Goal: Transaction & Acquisition: Purchase product/service

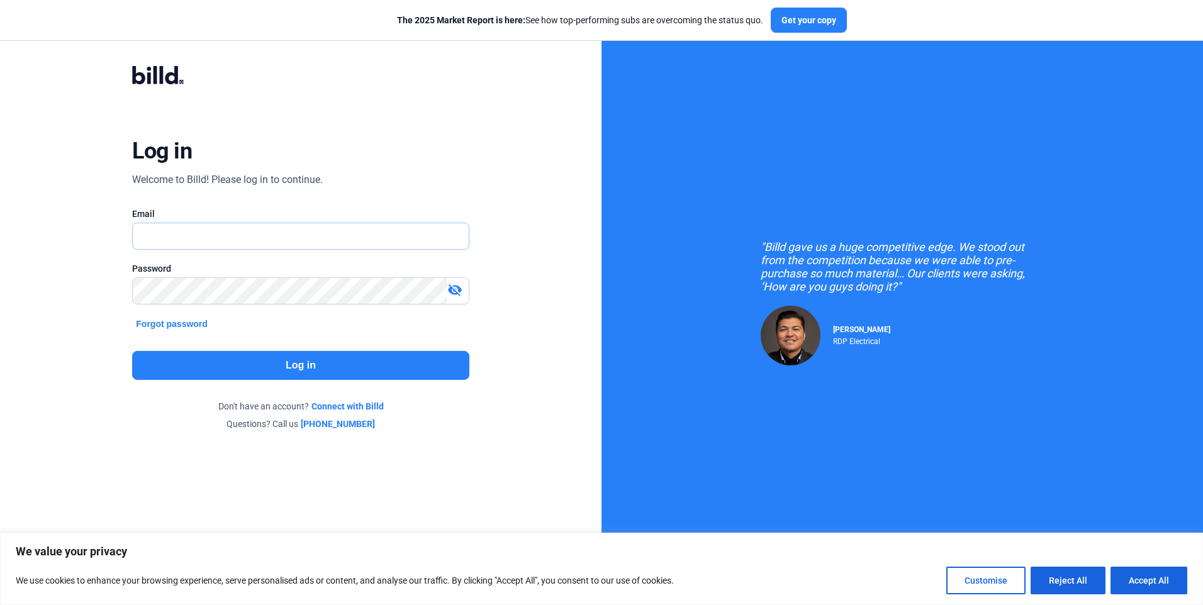
type input "[EMAIL_ADDRESS][DOMAIN_NAME]"
click at [299, 367] on button "Log in" at bounding box center [300, 365] width 337 height 29
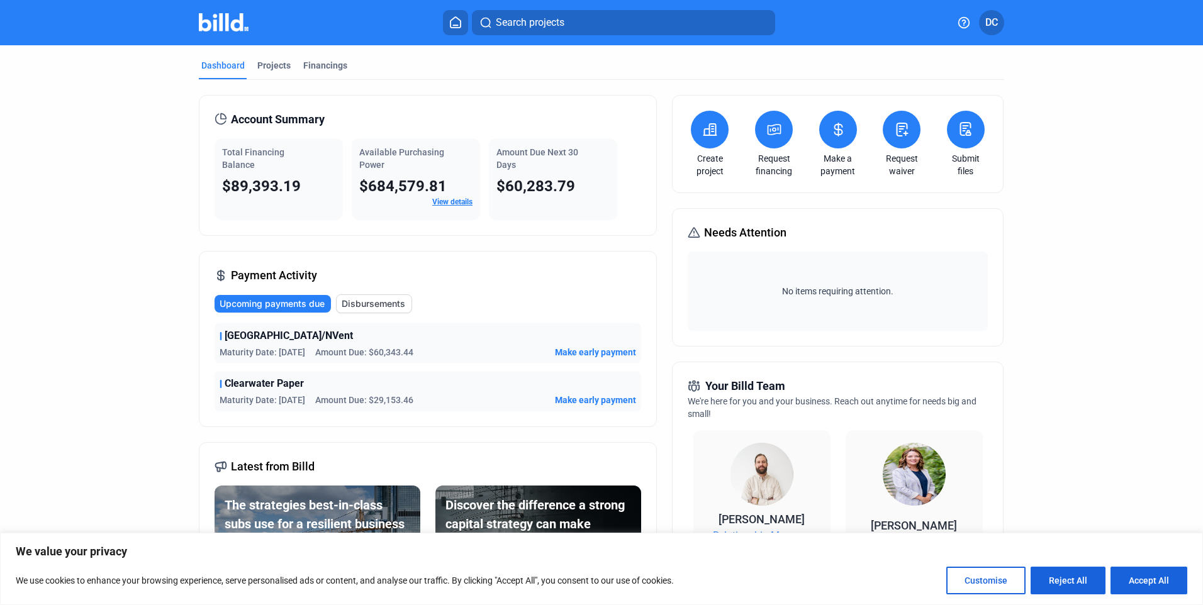
click at [612, 352] on span "Make early payment" at bounding box center [595, 352] width 81 height 13
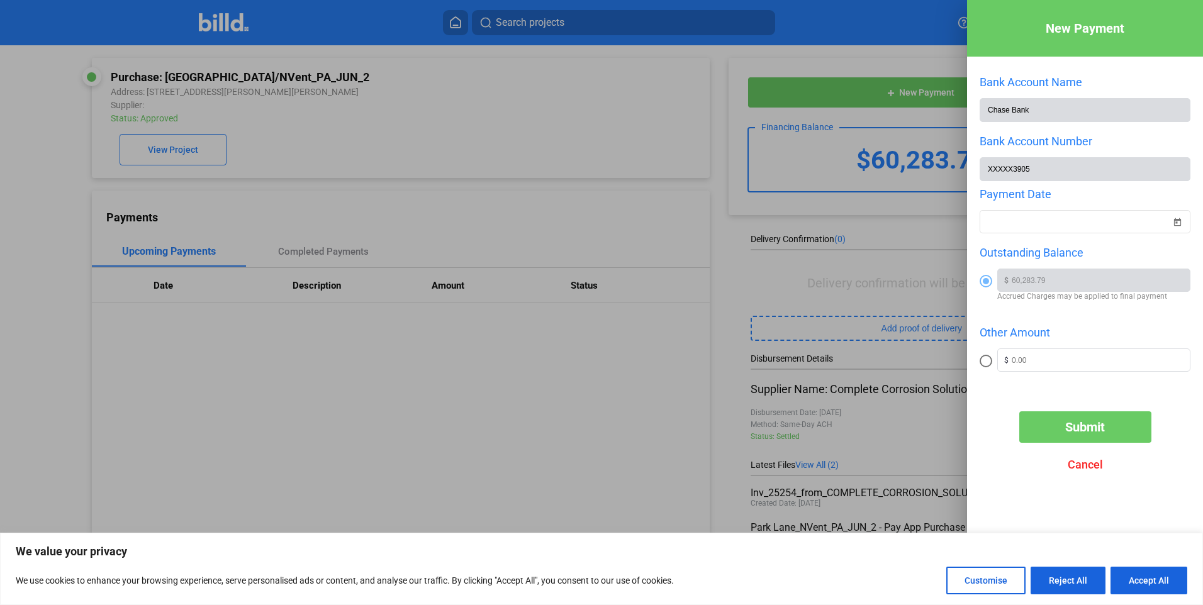
click at [1087, 430] on span "Submit" at bounding box center [1085, 427] width 40 height 15
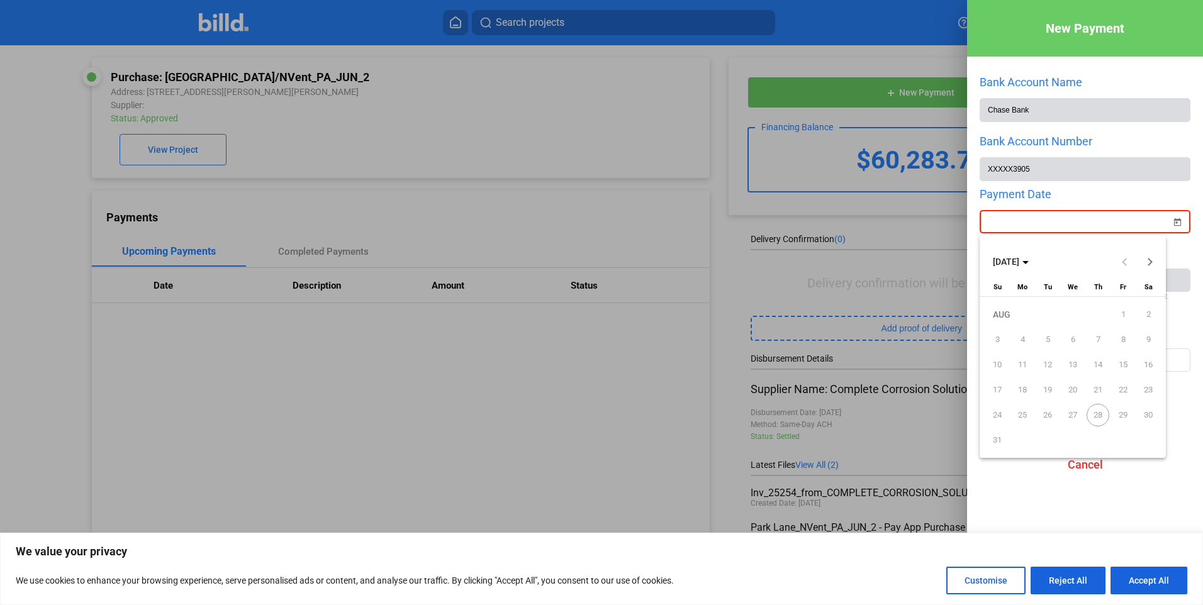
click at [1013, 222] on div "New Payment Bank Account Name Chase Bank Bank Account Number XXXXX3905 Payment …" at bounding box center [601, 302] width 1203 height 605
click at [991, 583] on button "Customise" at bounding box center [985, 581] width 79 height 28
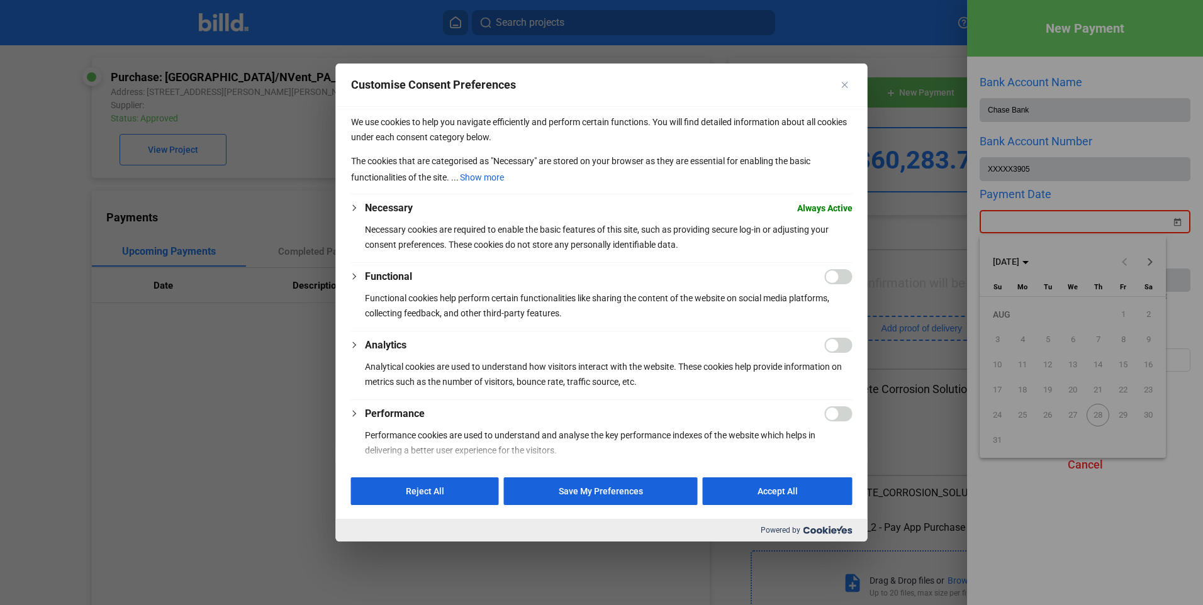
drag, startPoint x: 827, startPoint y: 280, endPoint x: 853, endPoint y: 277, distance: 25.9
click at [853, 277] on div "We use cookies to help you navigate efficiently and perform certain functions. …" at bounding box center [602, 285] width 532 height 356
click at [839, 275] on input "Enable Functional" at bounding box center [839, 276] width 28 height 15
checkbox input "true"
click at [589, 494] on button "Save My Preferences" at bounding box center [601, 491] width 194 height 28
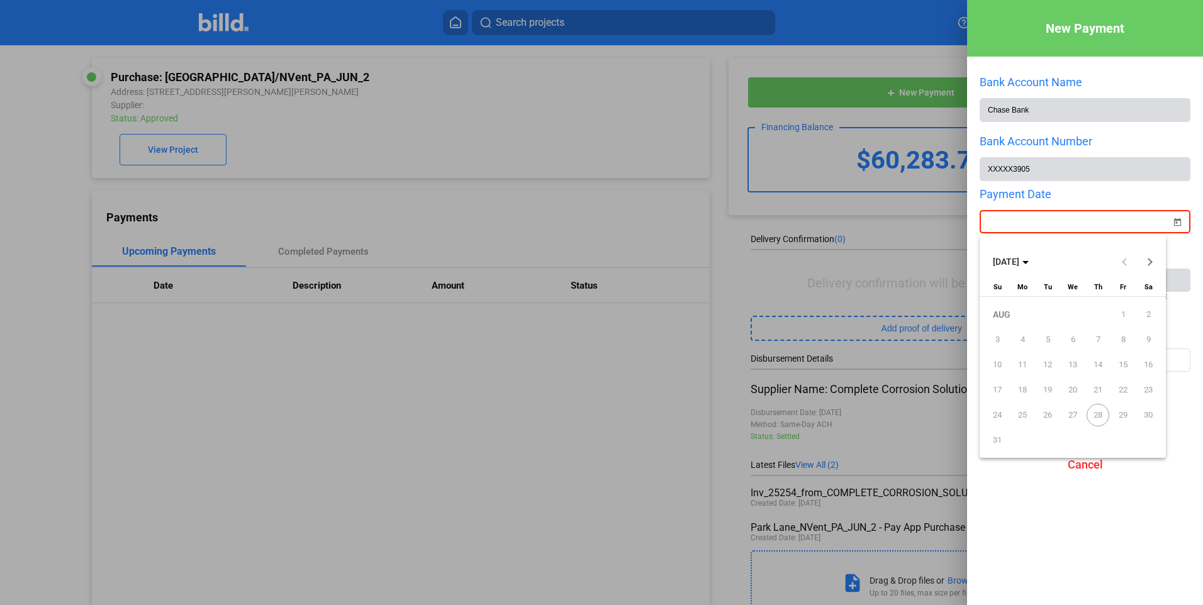
click at [1098, 415] on span "28" at bounding box center [1097, 415] width 23 height 23
click at [1098, 412] on span "28" at bounding box center [1097, 415] width 23 height 23
click at [1012, 224] on div at bounding box center [601, 302] width 1203 height 605
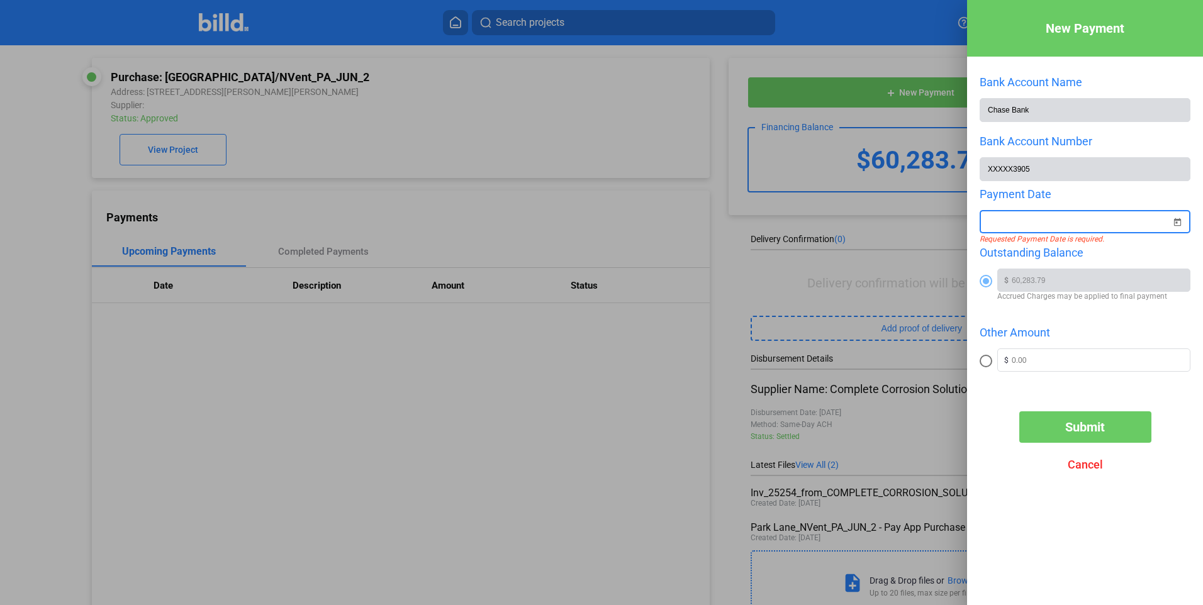
click at [1012, 224] on input at bounding box center [1079, 222] width 184 height 15
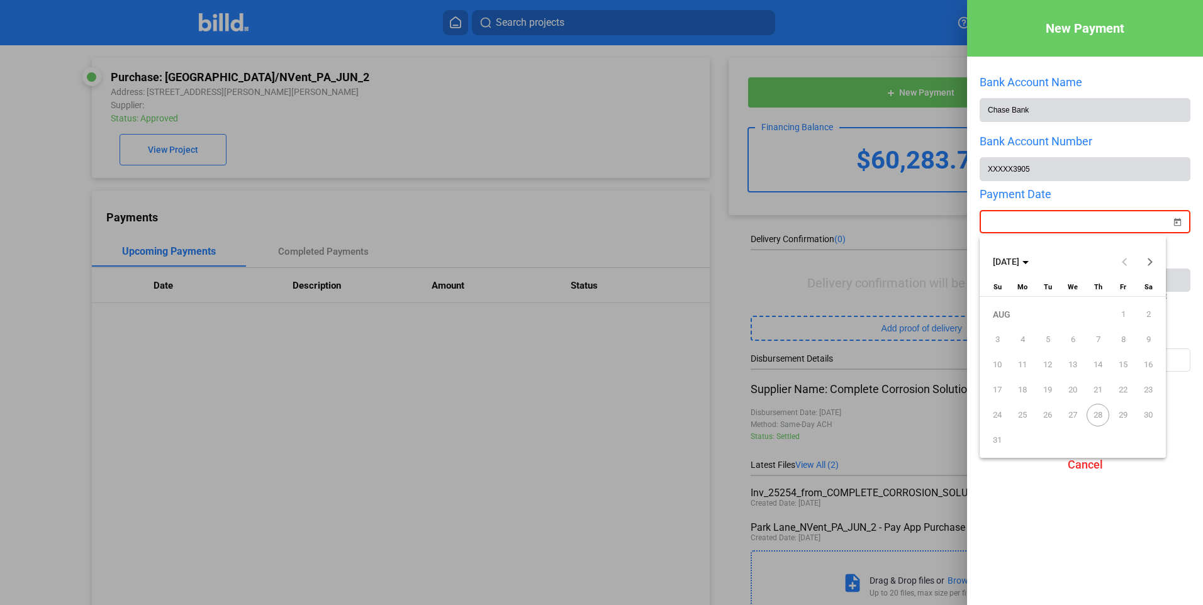
click at [1098, 415] on span "28" at bounding box center [1097, 415] width 23 height 23
click at [1007, 219] on div at bounding box center [601, 302] width 1203 height 605
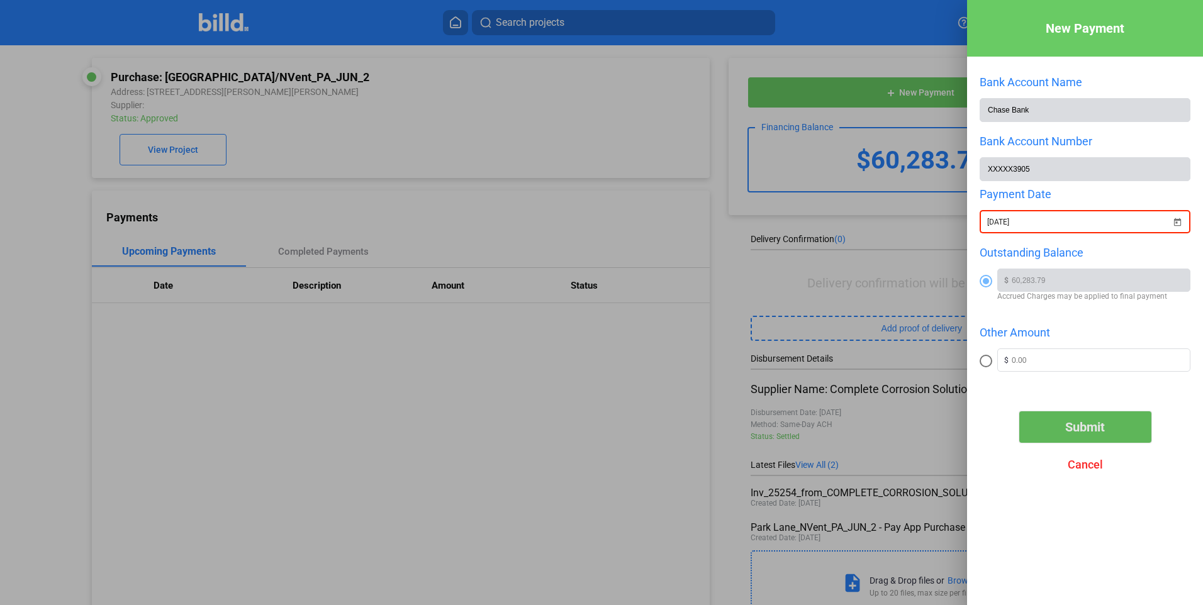
click at [1091, 435] on span "Submit" at bounding box center [1085, 427] width 40 height 15
click at [1069, 367] on input "text" at bounding box center [1101, 358] width 178 height 19
click at [990, 282] on span at bounding box center [985, 281] width 13 height 13
click at [990, 282] on input "radio" at bounding box center [985, 281] width 13 height 13
click at [1178, 222] on span "Open calendar" at bounding box center [1177, 214] width 30 height 30
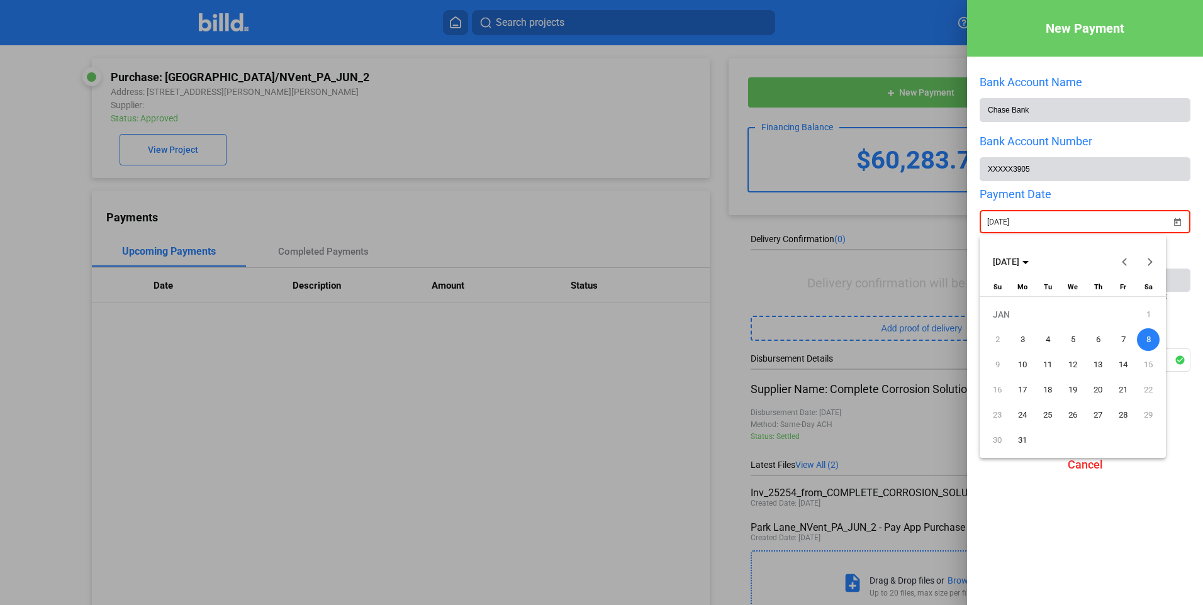
click at [1124, 260] on button "Previous month" at bounding box center [1124, 261] width 25 height 25
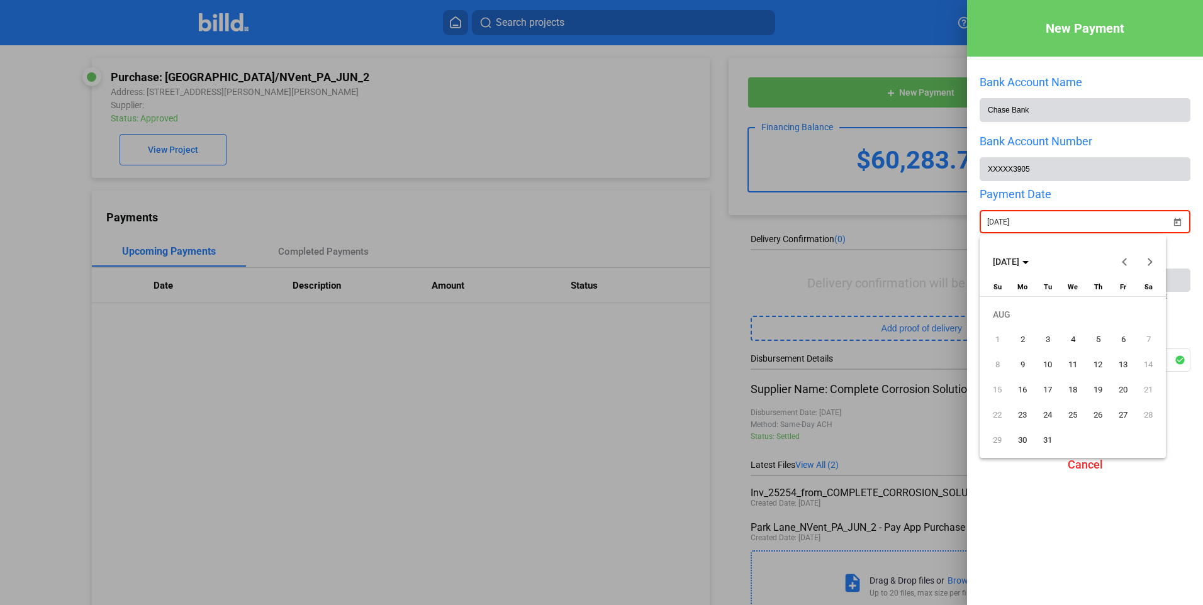
click at [1124, 260] on button "Previous month" at bounding box center [1124, 261] width 25 height 25
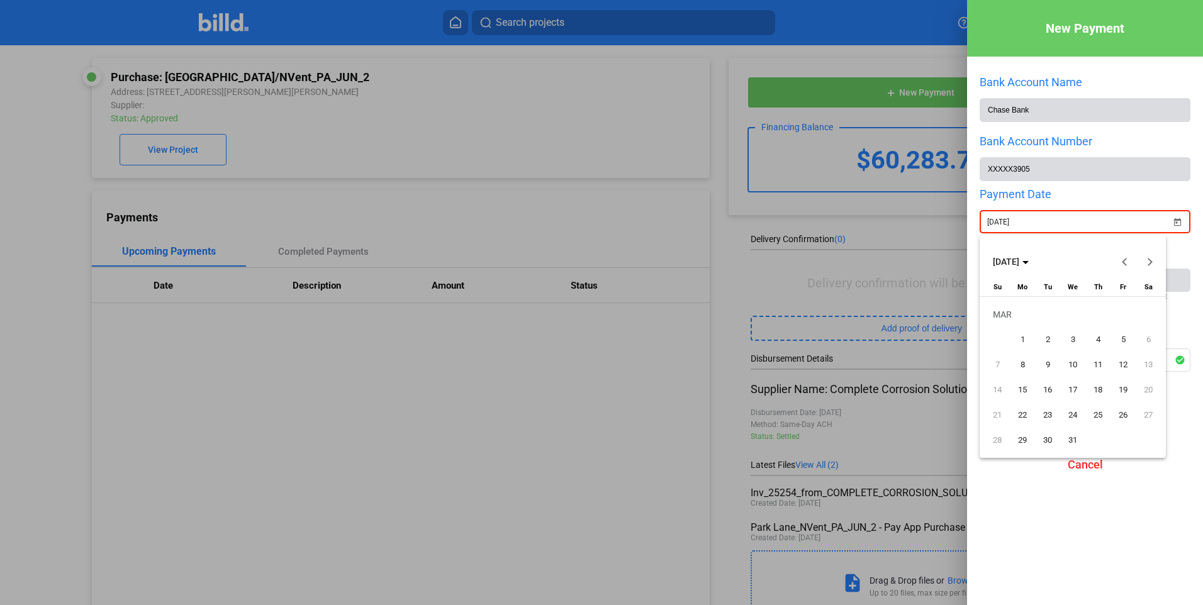
click at [1124, 260] on button "Previous month" at bounding box center [1124, 261] width 25 height 25
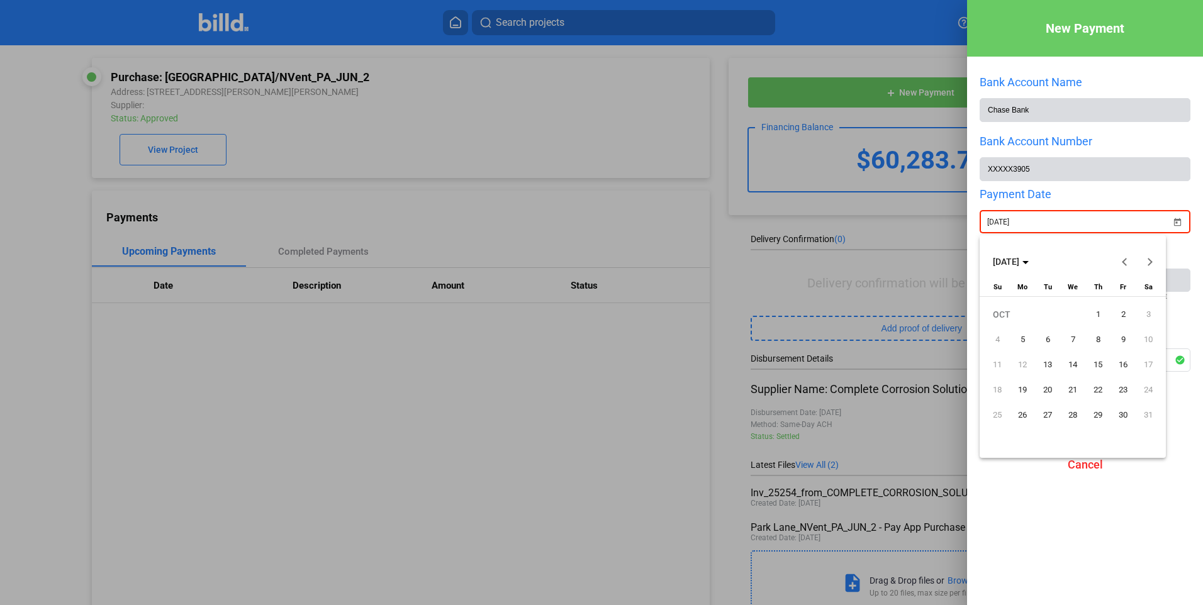
click at [1124, 260] on button "Previous month" at bounding box center [1124, 261] width 25 height 25
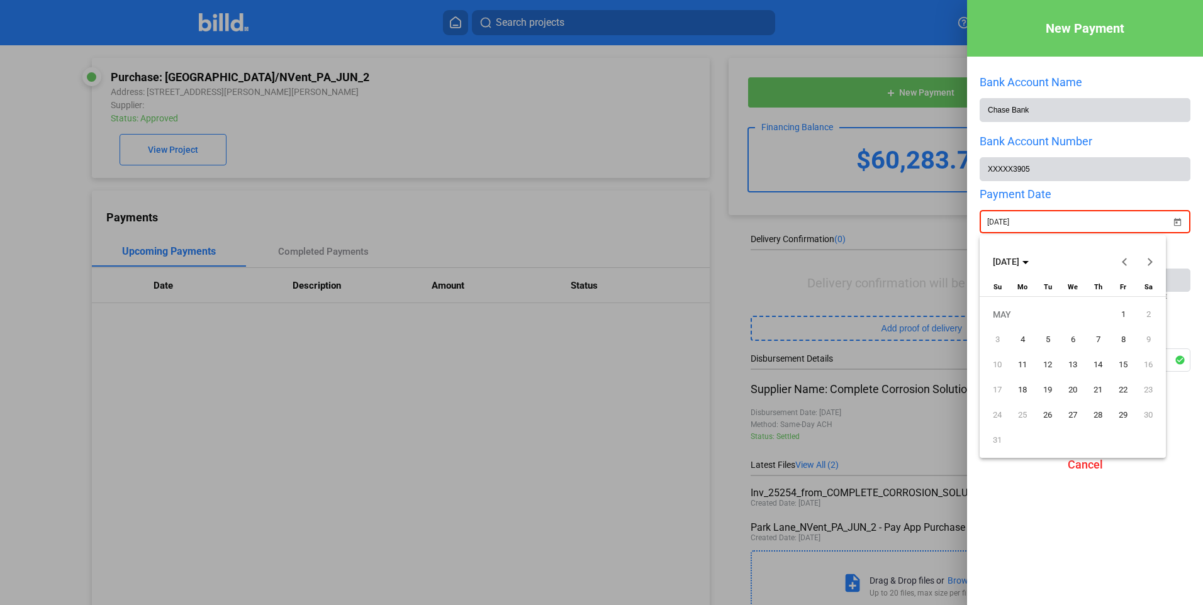
click at [1124, 260] on button "Previous month" at bounding box center [1124, 261] width 25 height 25
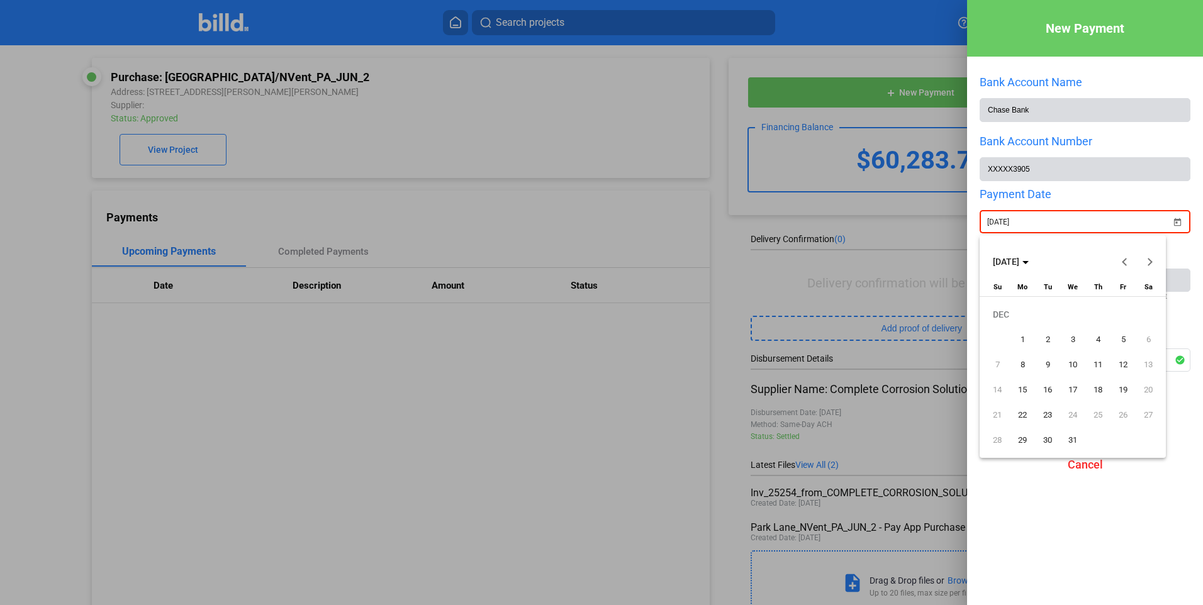
click at [1124, 260] on button "Previous month" at bounding box center [1124, 261] width 25 height 25
click at [1094, 413] on span "28" at bounding box center [1097, 415] width 23 height 23
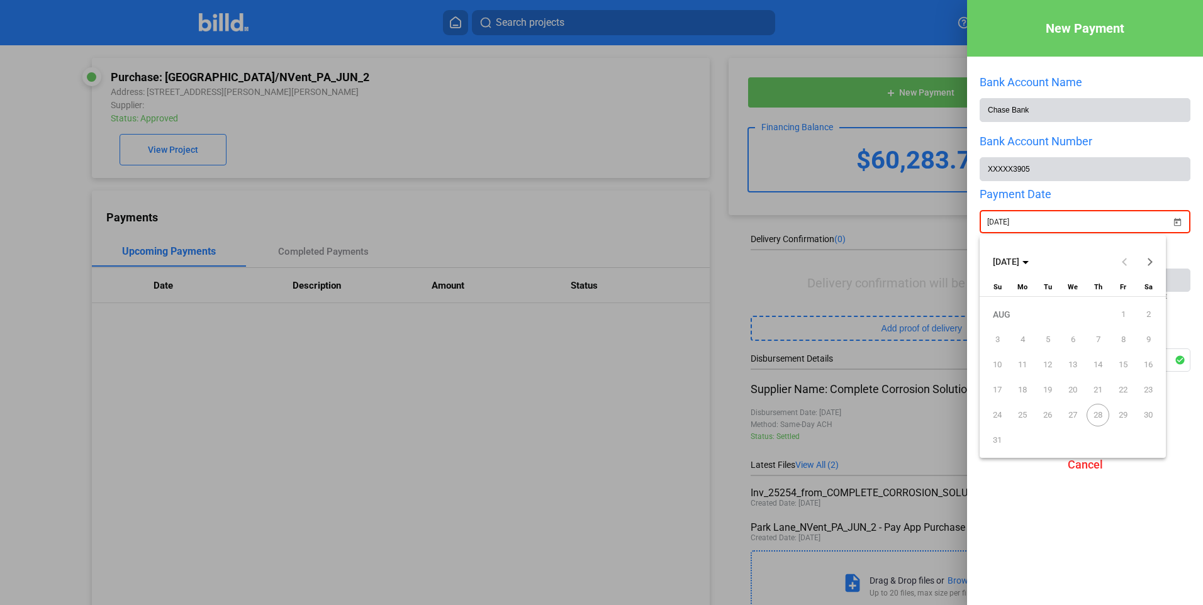
click at [1098, 417] on span "28" at bounding box center [1097, 415] width 23 height 23
click at [1152, 503] on div at bounding box center [601, 302] width 1203 height 605
click at [992, 221] on div "New Payment Bank Account Name Chase Bank Bank Account Number XXXXX3905 Payment …" at bounding box center [601, 302] width 1203 height 605
drag, startPoint x: 1053, startPoint y: 220, endPoint x: 966, endPoint y: 222, distance: 87.5
click at [966, 222] on div at bounding box center [601, 302] width 1203 height 605
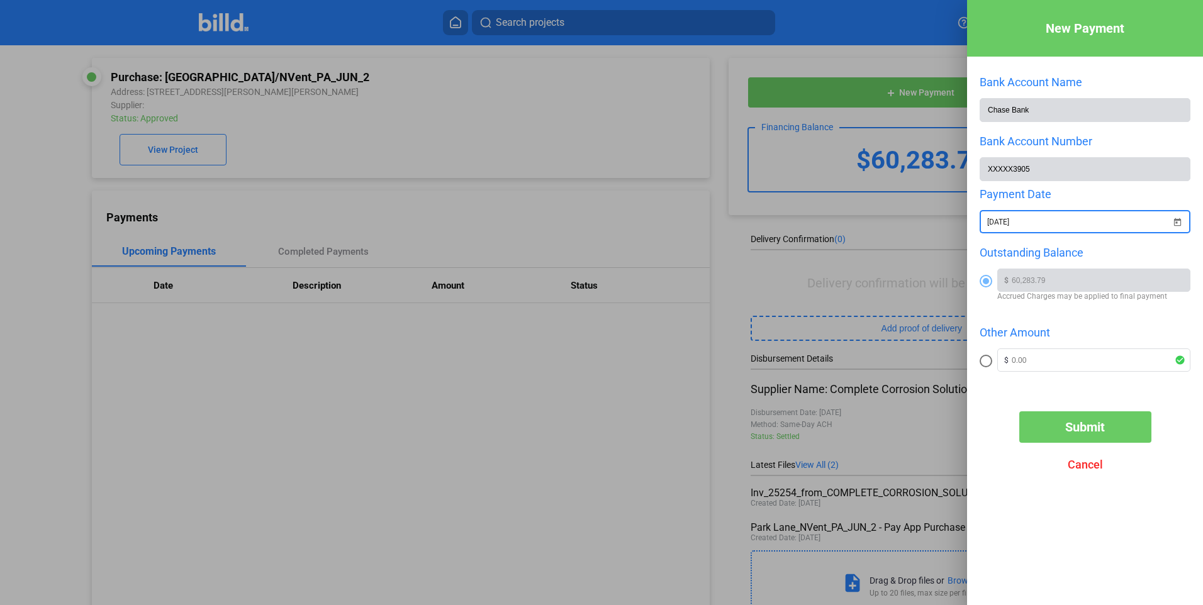
click at [1029, 225] on input "[DATE]" at bounding box center [1079, 222] width 184 height 15
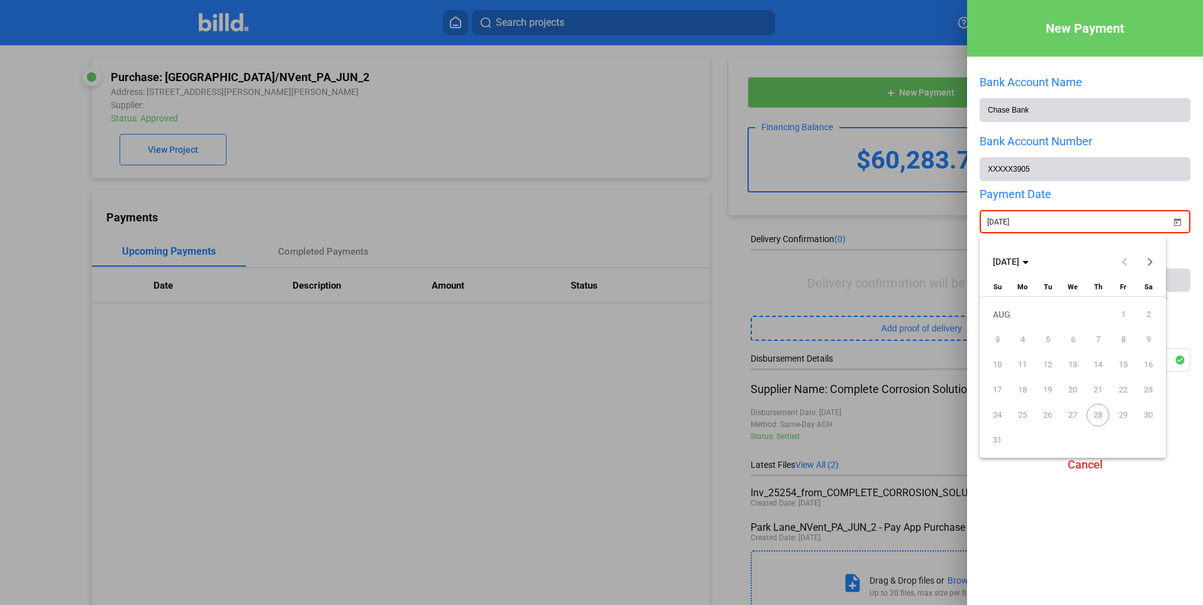
type input "[DATE]"
click at [1040, 225] on div at bounding box center [601, 302] width 1203 height 605
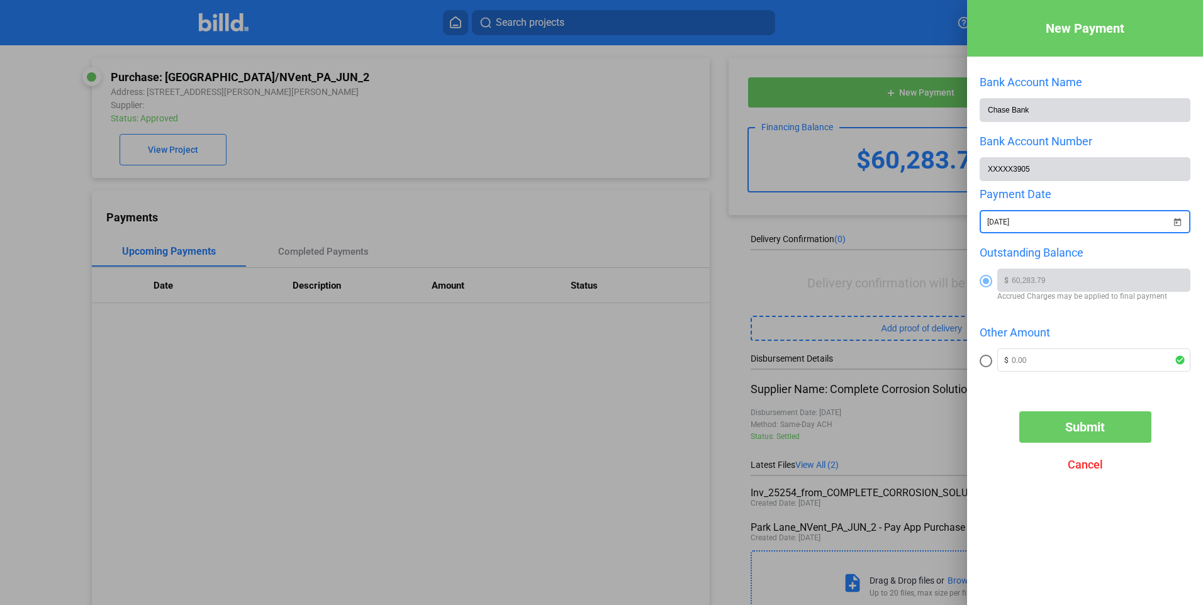
drag, startPoint x: 1040, startPoint y: 225, endPoint x: 903, endPoint y: 221, distance: 137.8
click at [903, 221] on div "New Payment Bank Account Name Chase Bank Bank Account Number XXXXX3905 Payment …" at bounding box center [601, 302] width 1203 height 605
click at [406, 160] on div at bounding box center [601, 302] width 1203 height 605
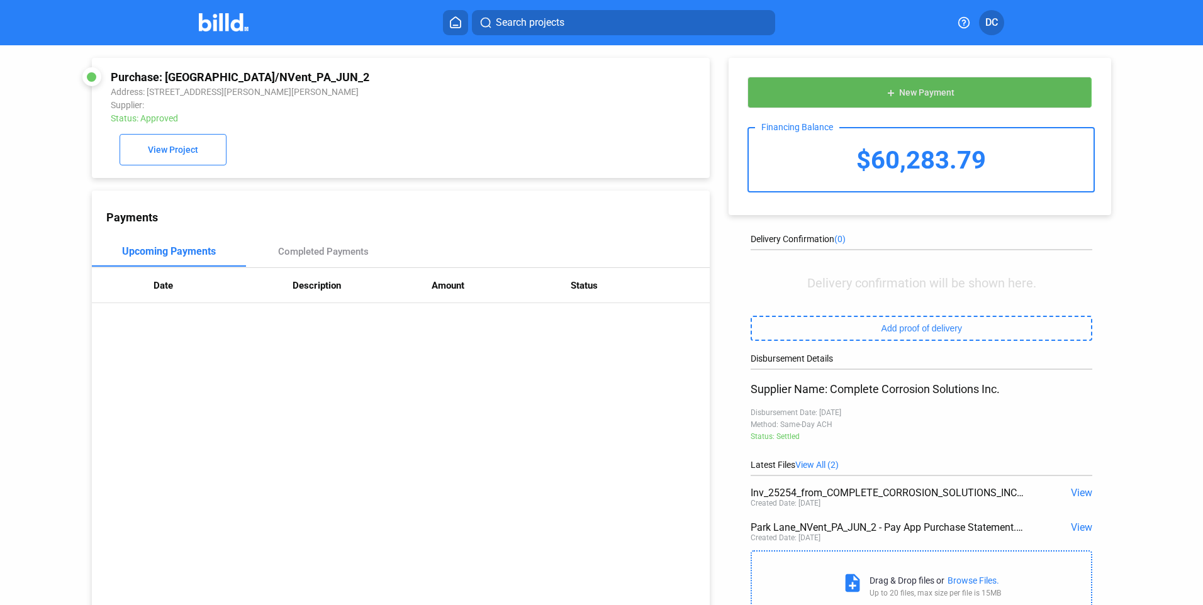
click at [910, 92] on span "New Payment" at bounding box center [926, 93] width 55 height 10
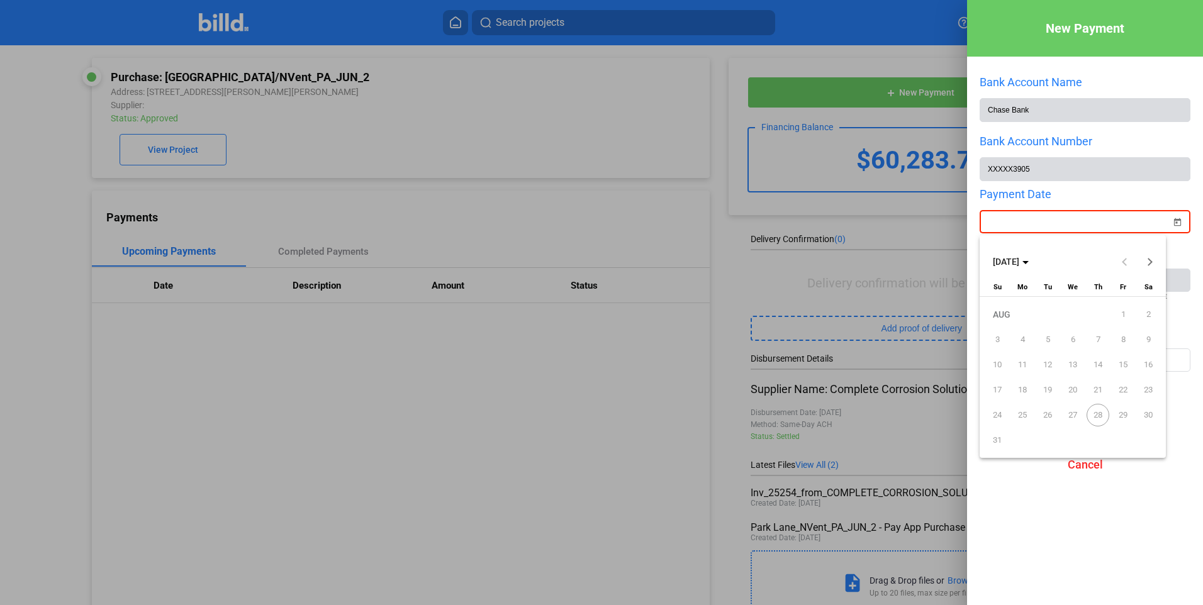
click at [1034, 225] on div "New Payment Bank Account Name Chase Bank Bank Account Number XXXXX3905 Payment …" at bounding box center [601, 302] width 1203 height 605
click at [1097, 416] on span "28" at bounding box center [1097, 415] width 23 height 23
click at [562, 125] on div at bounding box center [601, 302] width 1203 height 605
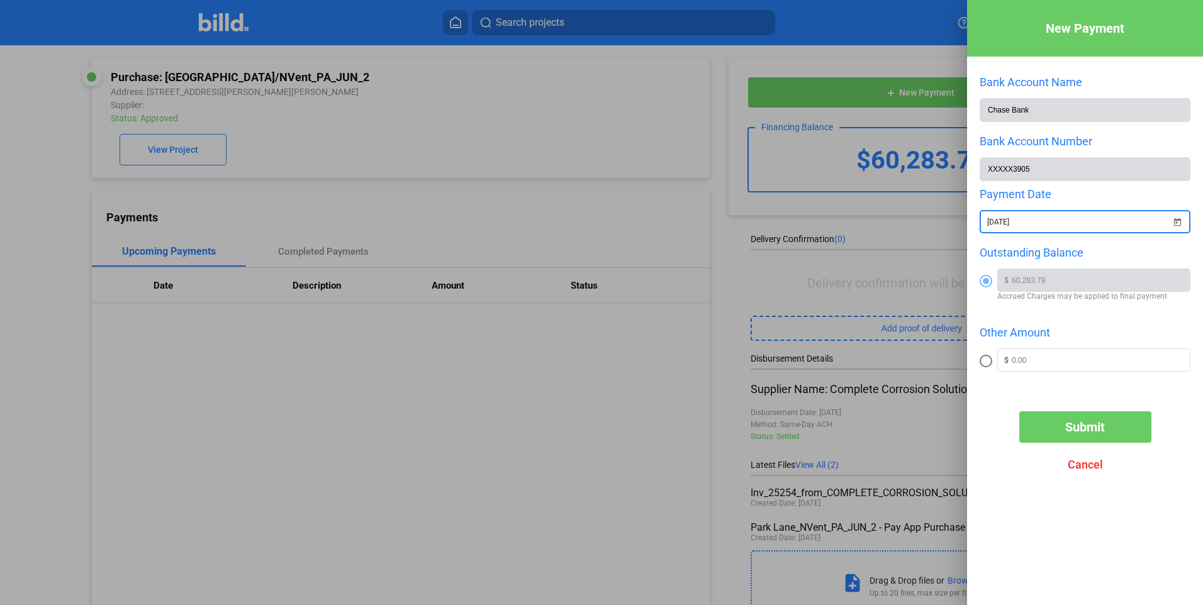
type input "[DATE]"
click at [1178, 223] on span "Open calendar" at bounding box center [1177, 214] width 30 height 30
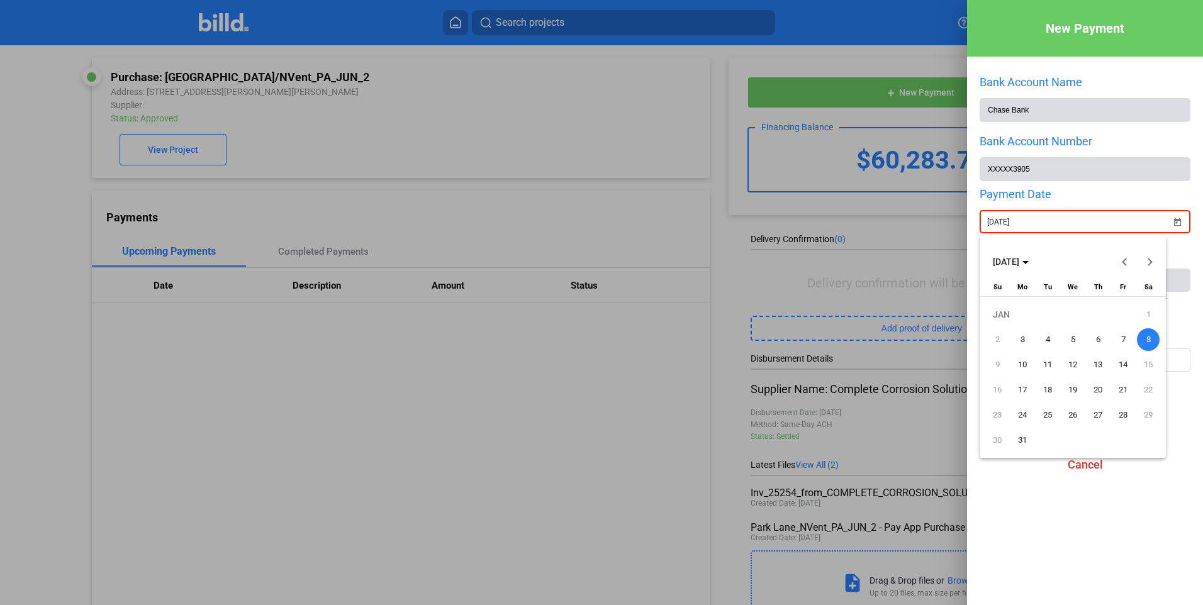
click at [561, 251] on div at bounding box center [601, 302] width 1203 height 605
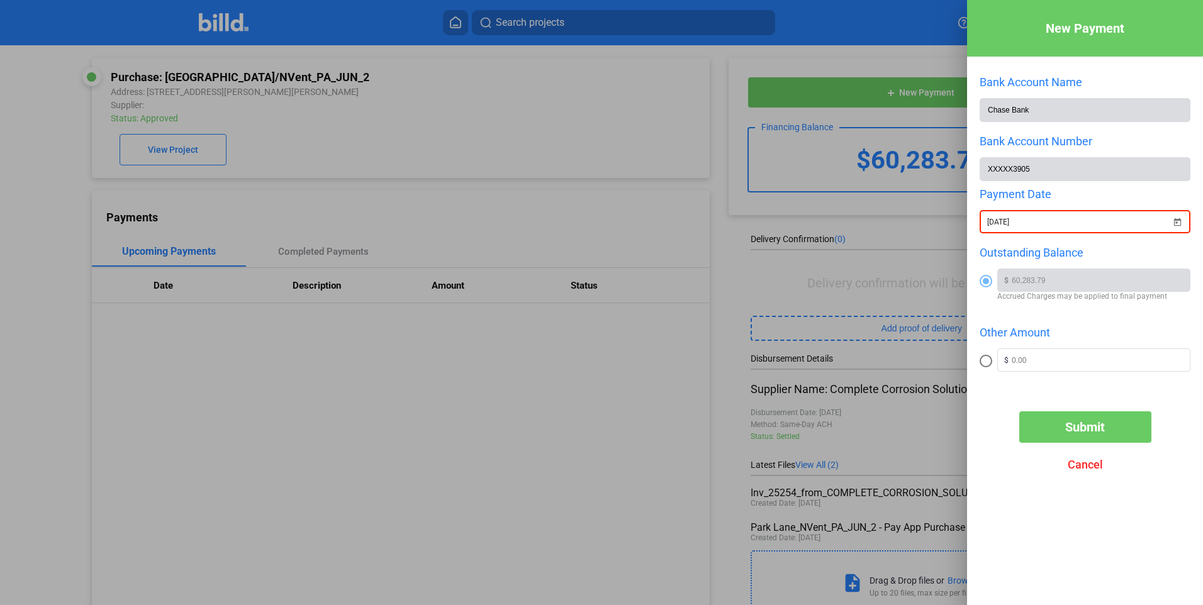
click at [1086, 468] on span "Cancel" at bounding box center [1085, 464] width 35 height 13
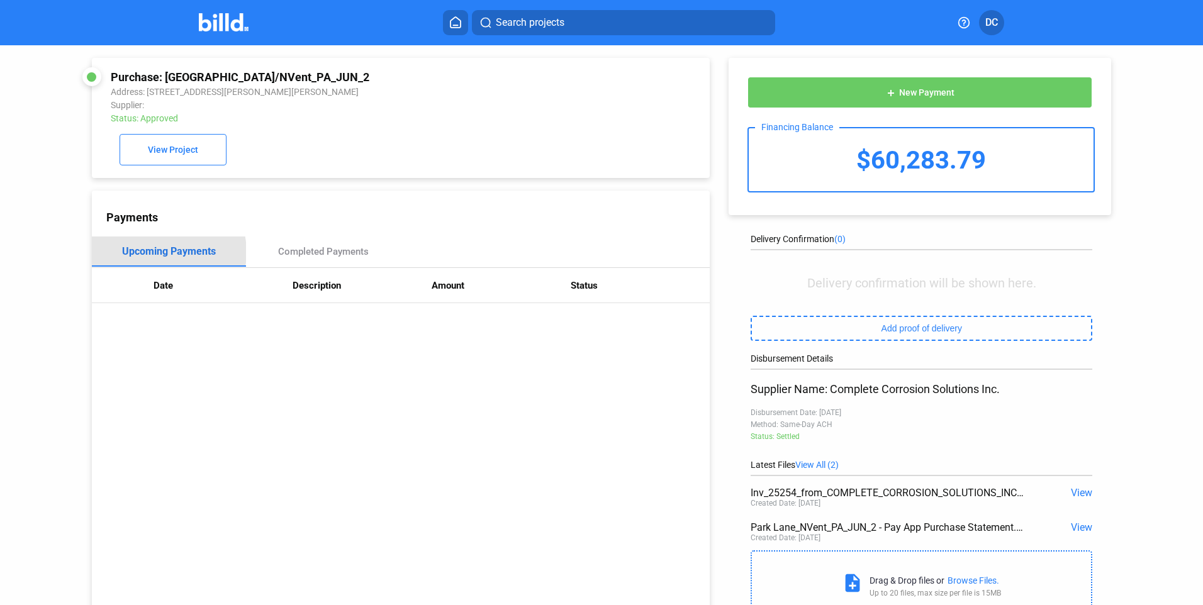
click at [159, 255] on div "Upcoming Payments" at bounding box center [169, 251] width 94 height 12
click at [991, 23] on span "DC" at bounding box center [991, 22] width 13 height 15
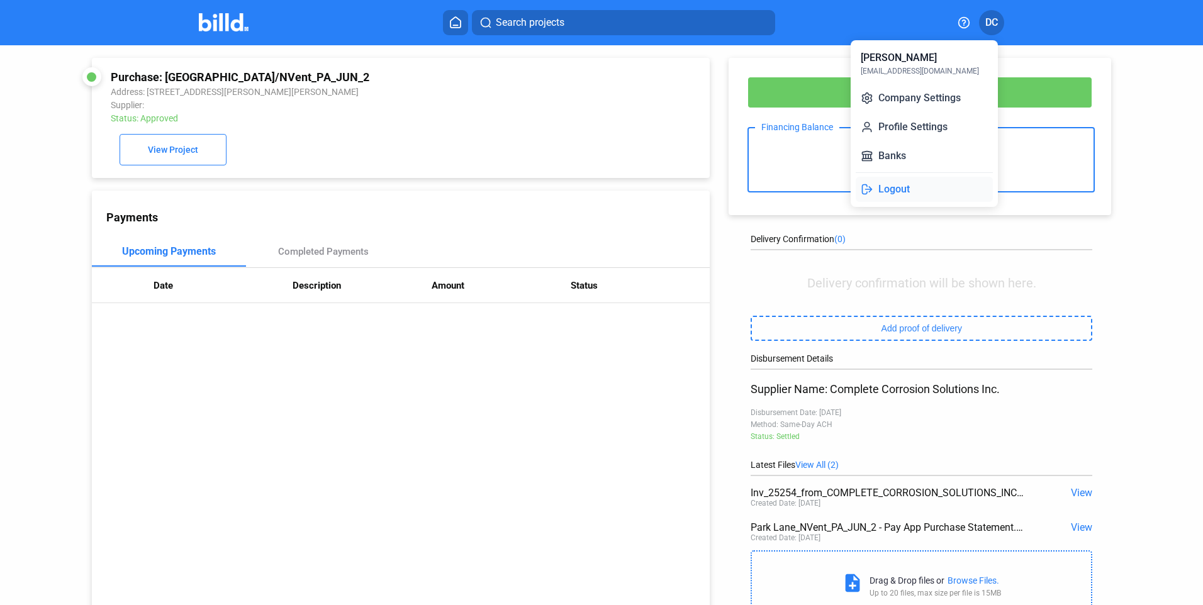
click at [897, 188] on button "Logout" at bounding box center [924, 189] width 137 height 25
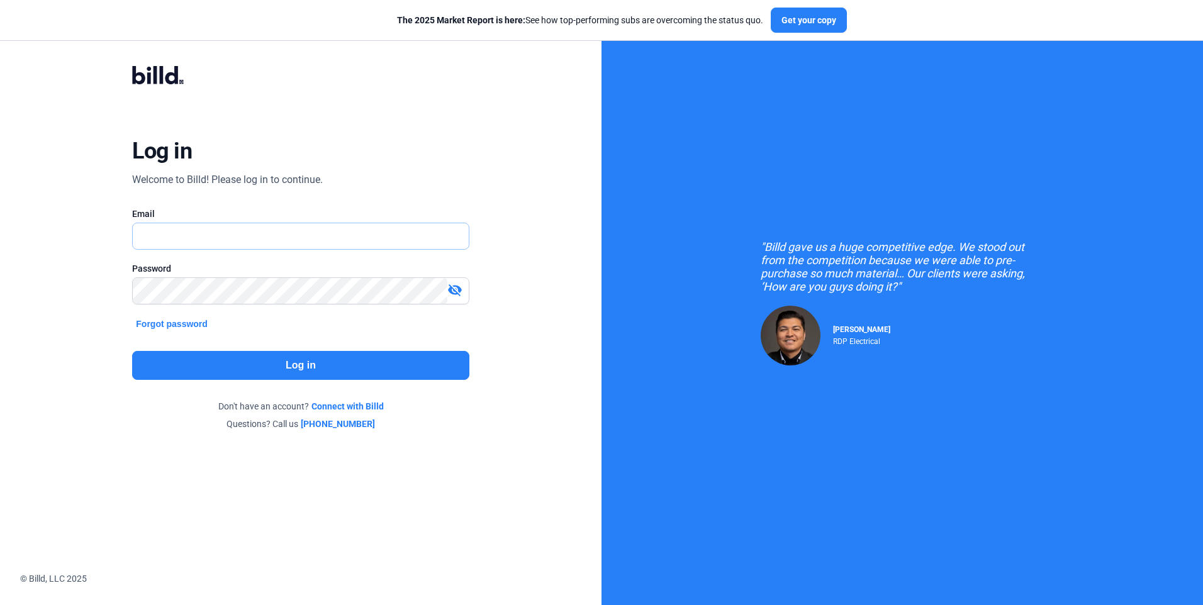
type input "[EMAIL_ADDRESS][DOMAIN_NAME]"
click at [303, 369] on button "Log in" at bounding box center [300, 365] width 337 height 29
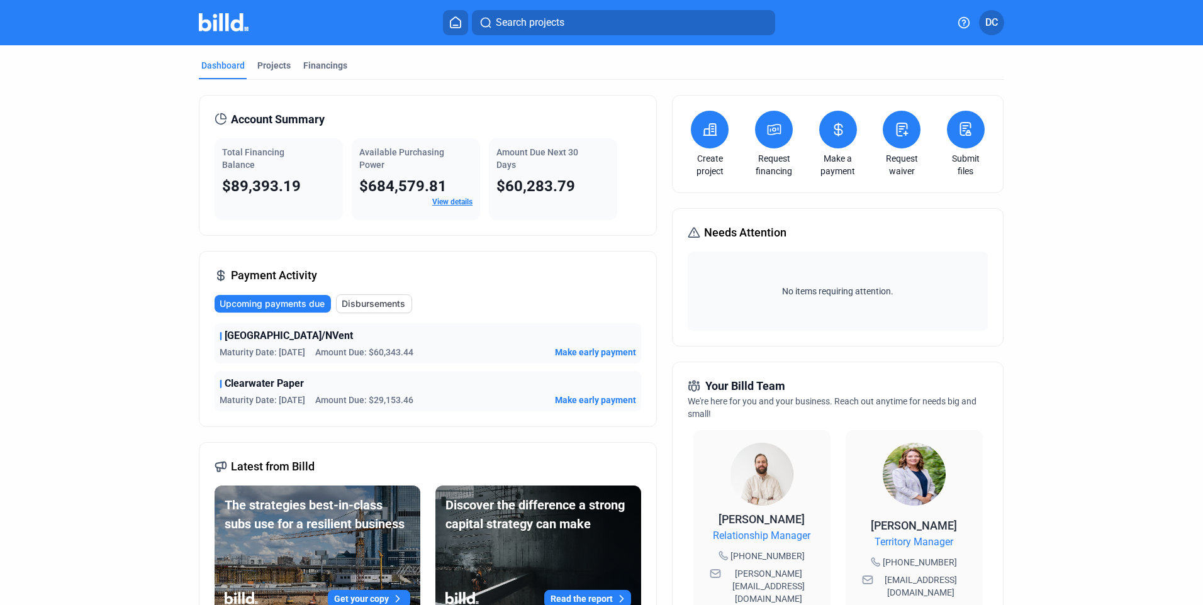
click at [591, 354] on span "Make early payment" at bounding box center [595, 352] width 81 height 13
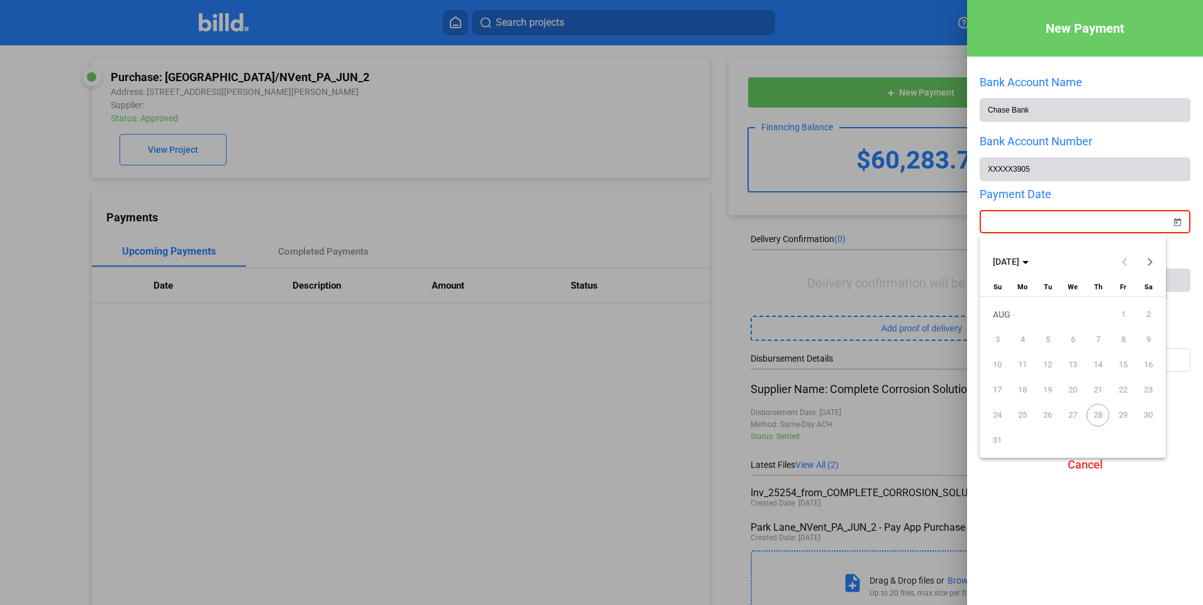
click at [1003, 230] on div "New Payment Bank Account Name Chase Bank Bank Account Number XXXXX3905 Payment …" at bounding box center [601, 302] width 1203 height 605
click at [1098, 415] on span "28" at bounding box center [1097, 415] width 23 height 23
click at [1074, 415] on span "27" at bounding box center [1072, 415] width 23 height 23
click at [1124, 413] on span "29" at bounding box center [1123, 415] width 23 height 23
click at [1094, 546] on div at bounding box center [601, 302] width 1203 height 605
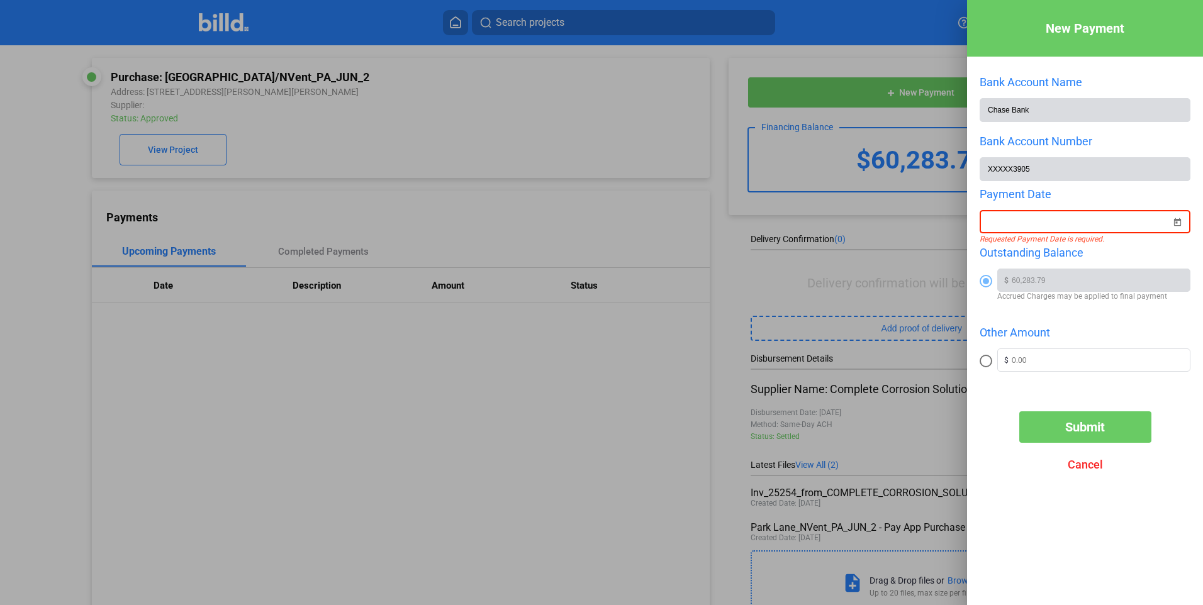
click at [591, 120] on div at bounding box center [601, 302] width 1203 height 605
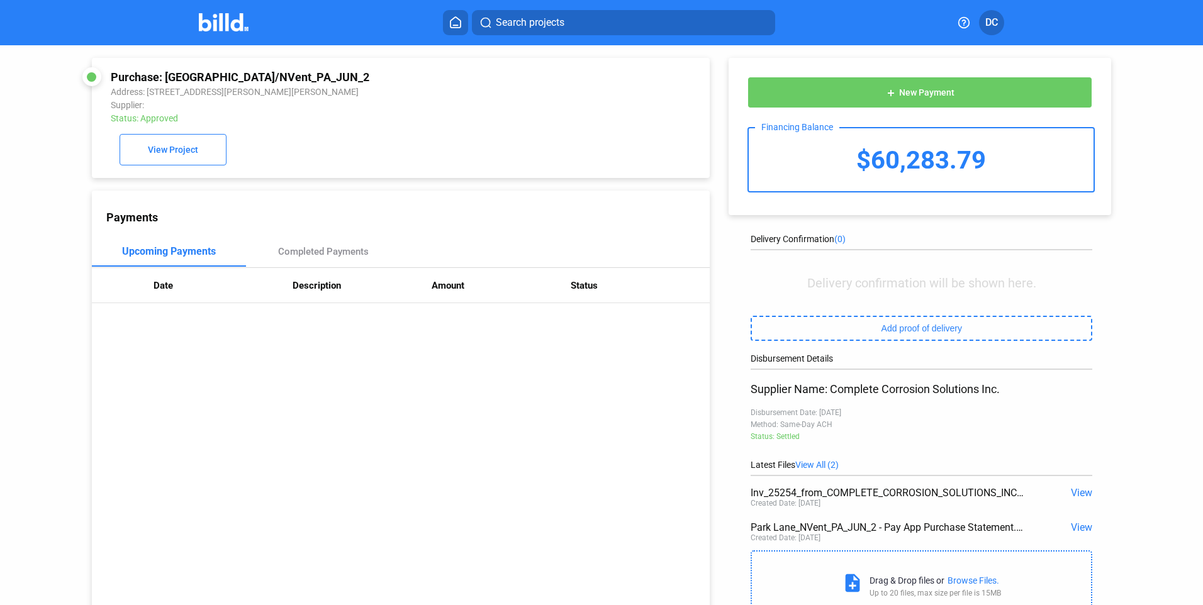
click at [991, 22] on span "DC" at bounding box center [991, 22] width 13 height 15
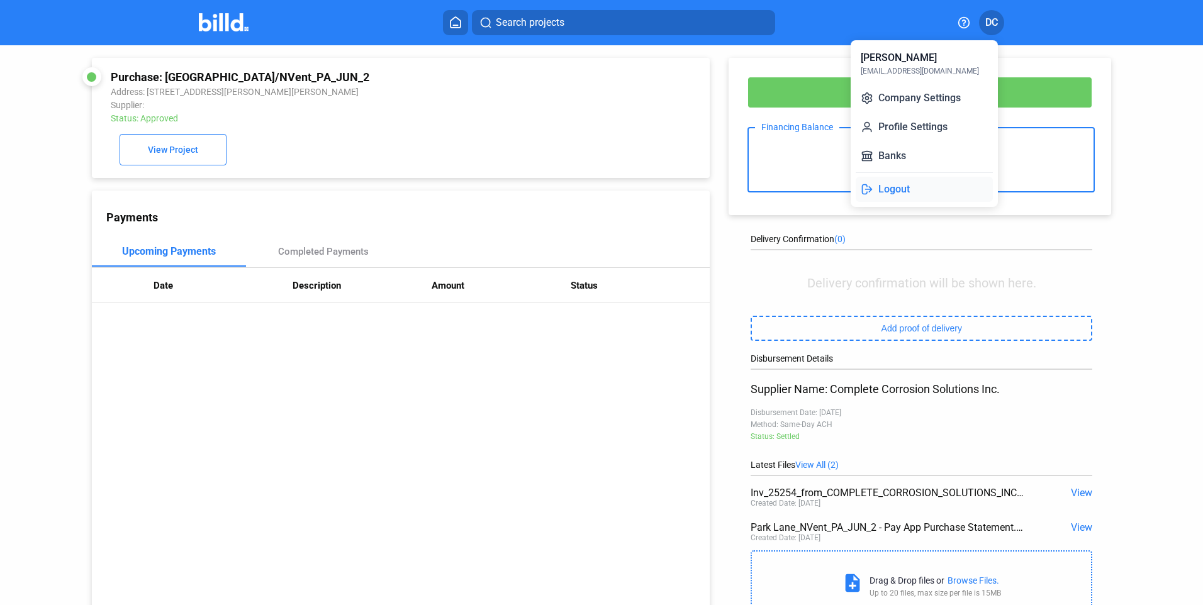
click at [908, 190] on button "Logout" at bounding box center [924, 189] width 137 height 25
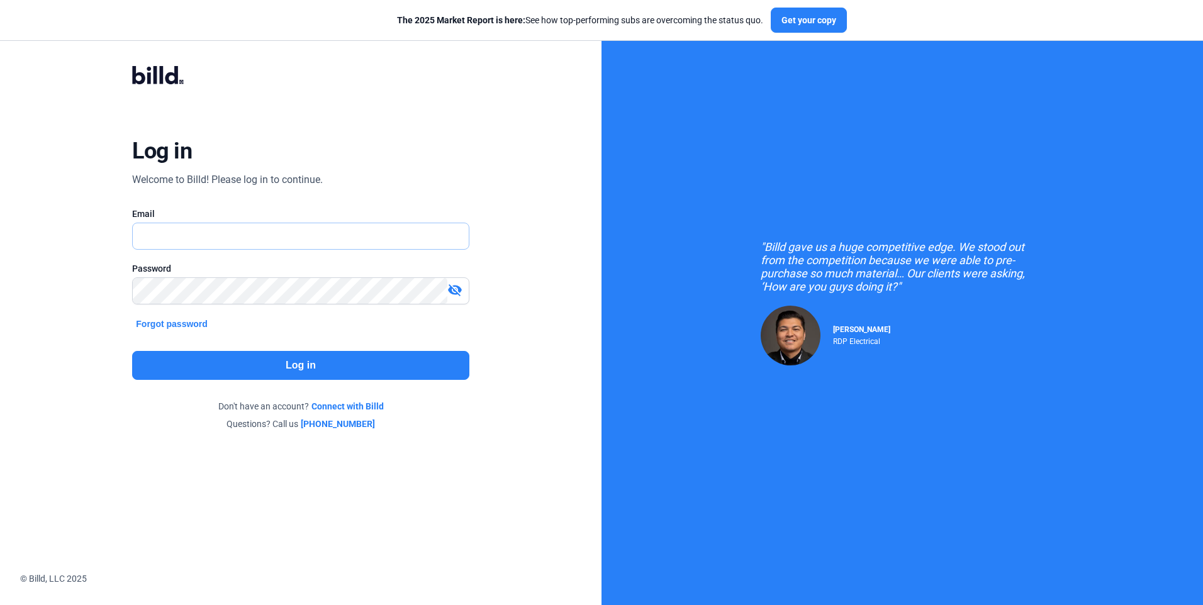
type input "[EMAIL_ADDRESS][DOMAIN_NAME]"
